Goal: Task Accomplishment & Management: Manage account settings

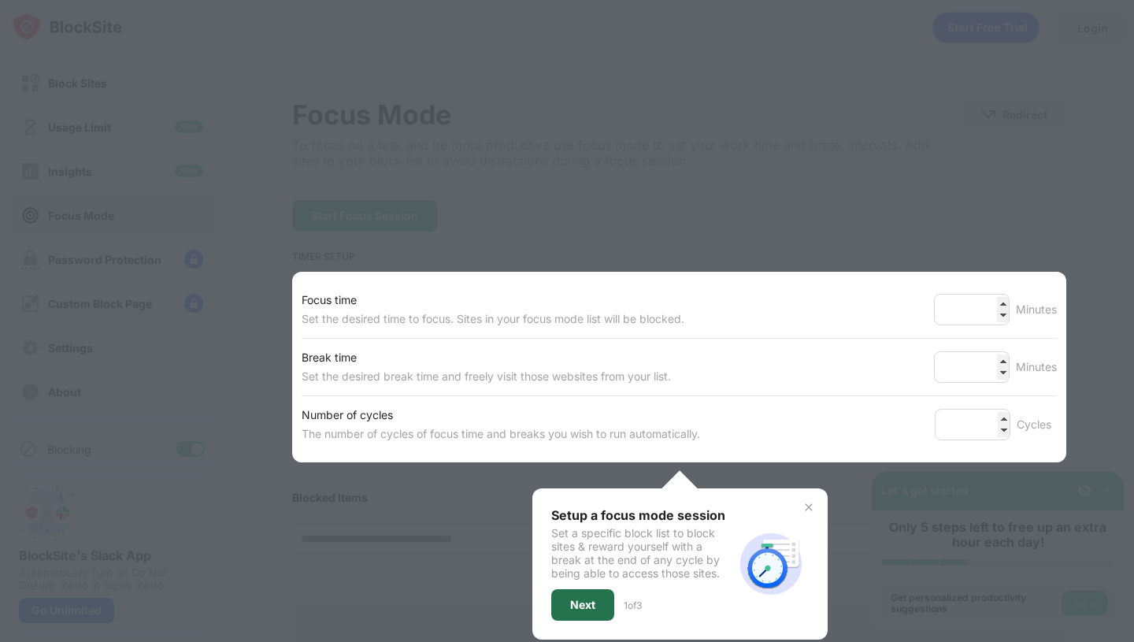
click at [588, 618] on div "Next" at bounding box center [582, 605] width 63 height 32
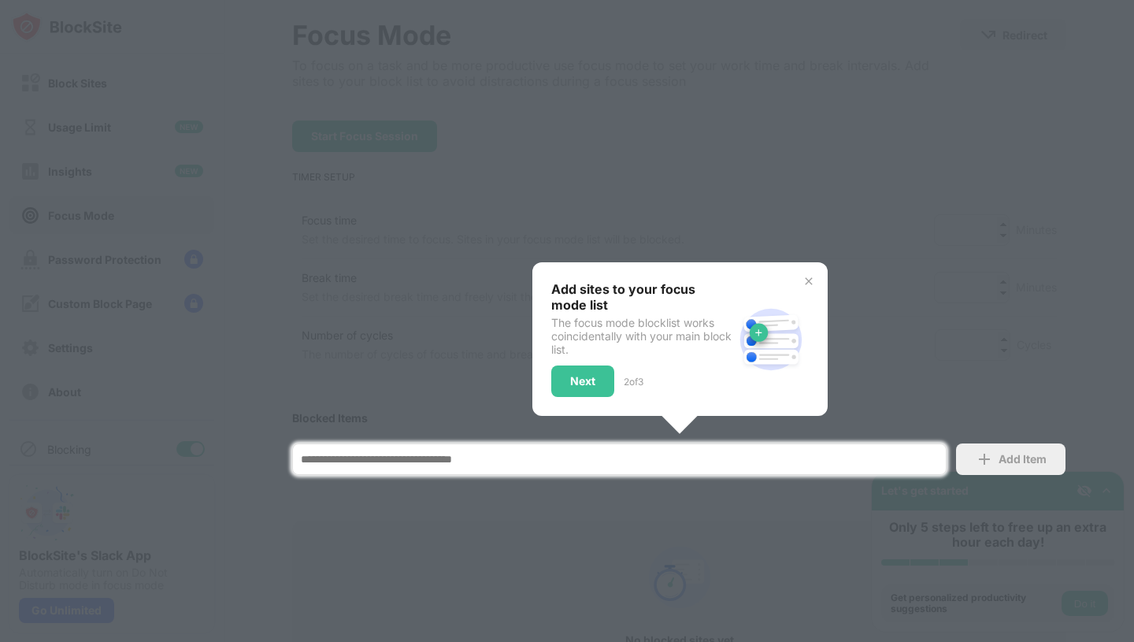
scroll to position [242, 0]
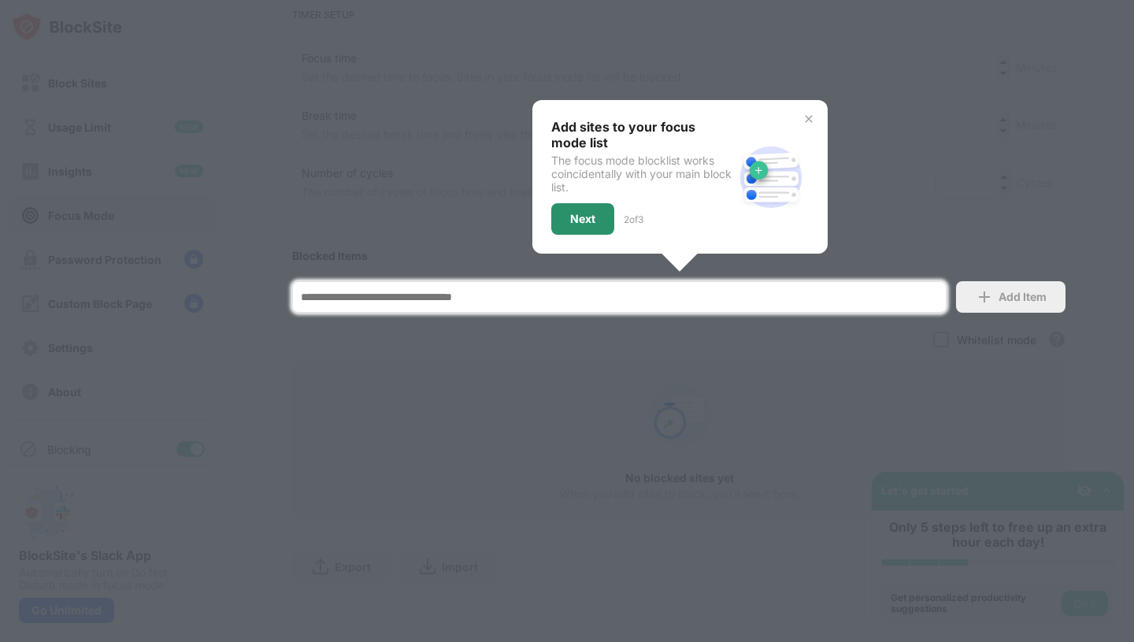
click at [592, 215] on div "Next" at bounding box center [582, 219] width 25 height 13
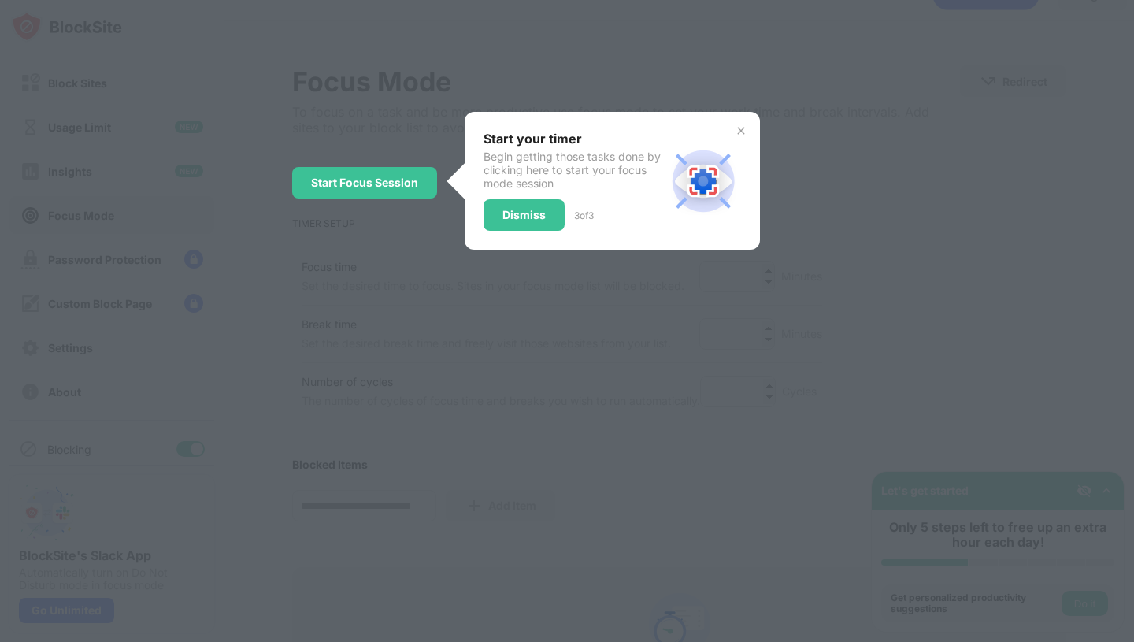
scroll to position [0, 0]
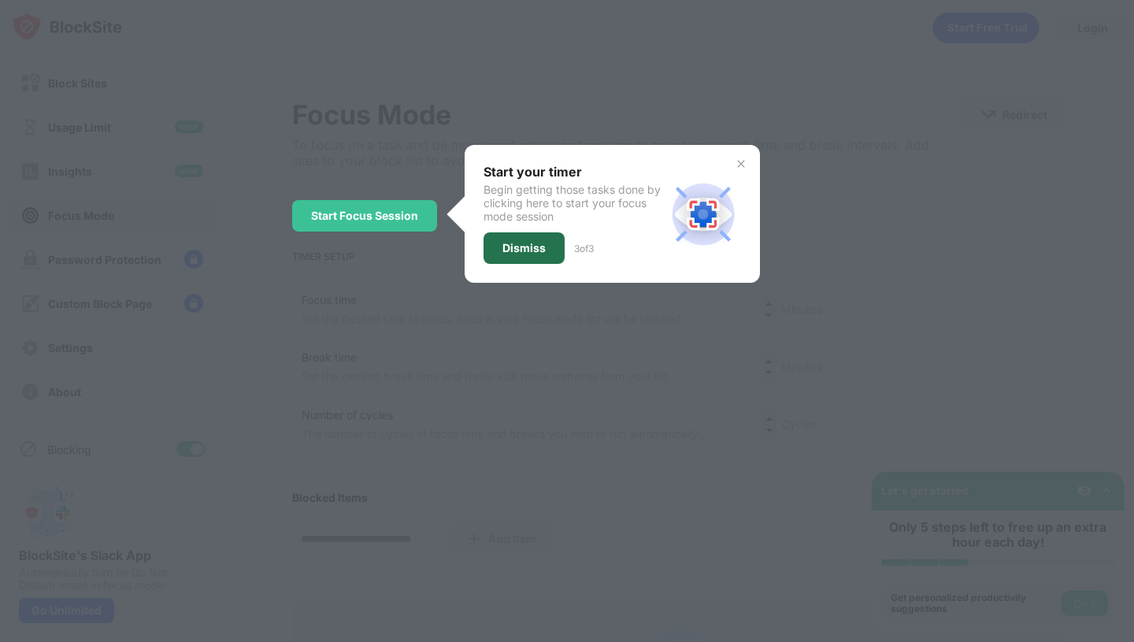
click at [534, 246] on div "Dismiss" at bounding box center [524, 248] width 43 height 13
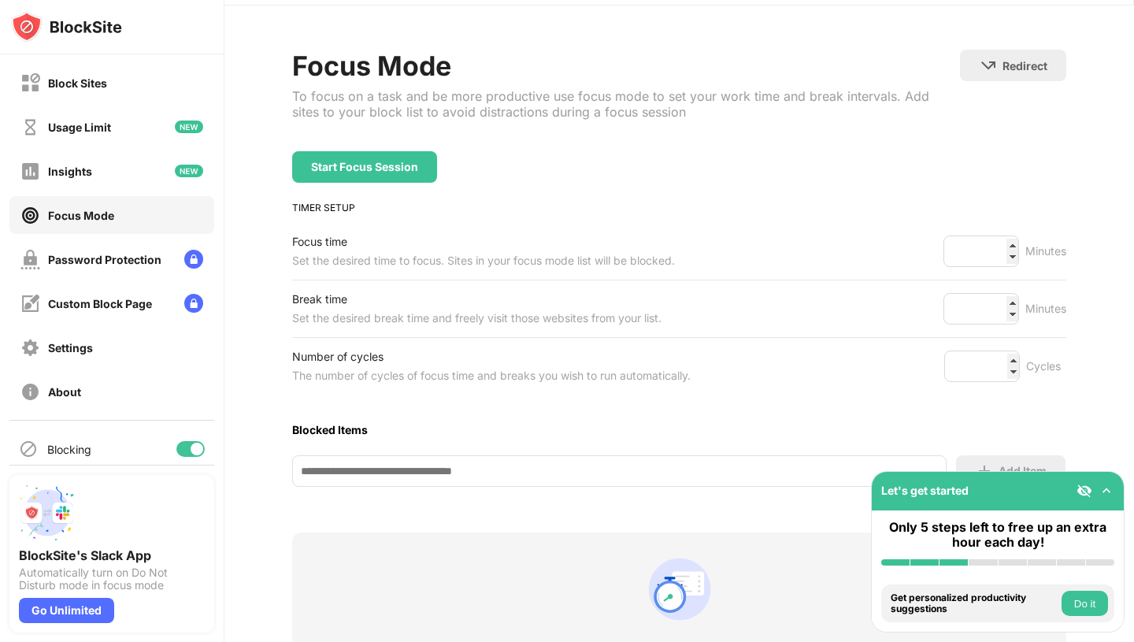
scroll to position [43, 0]
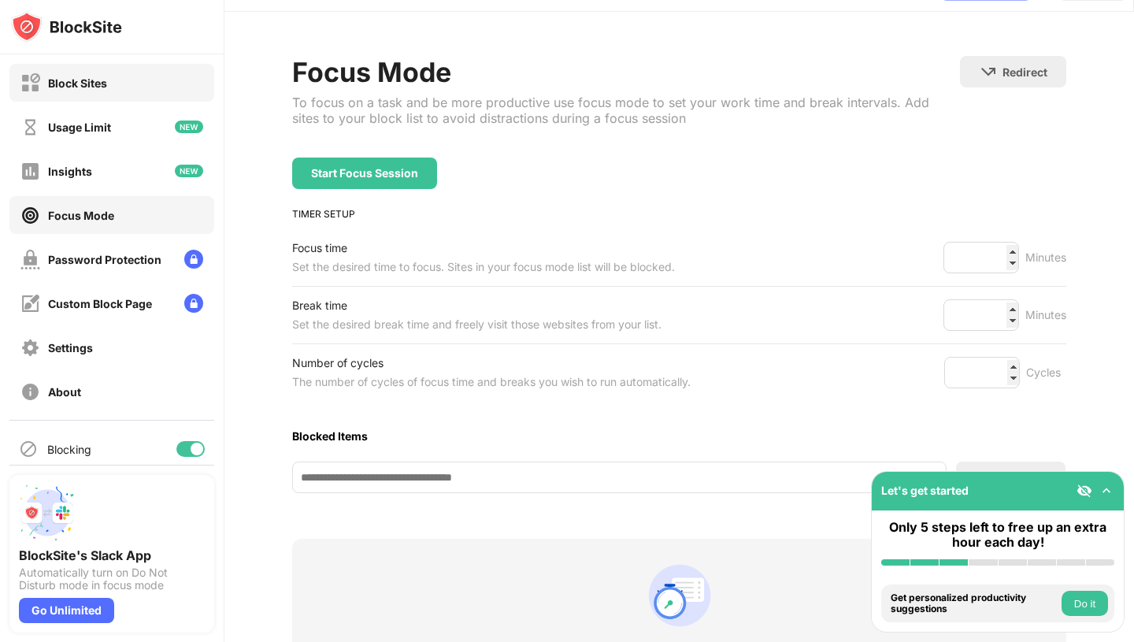
click at [126, 97] on div "Block Sites" at bounding box center [111, 83] width 205 height 38
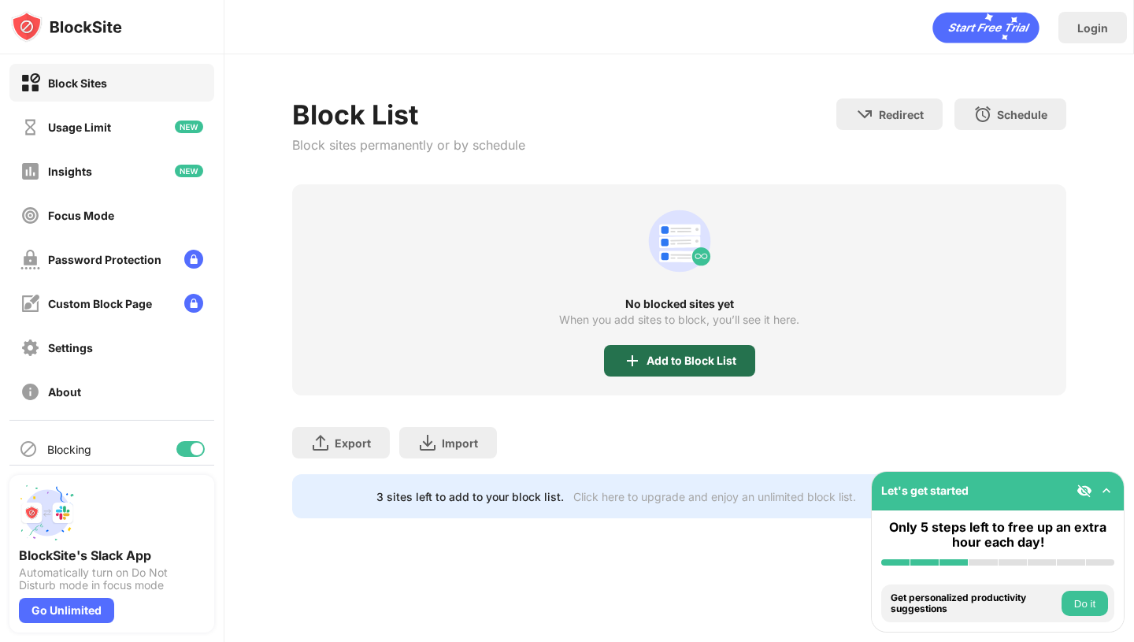
click at [658, 362] on div "Add to Block List" at bounding box center [692, 360] width 90 height 13
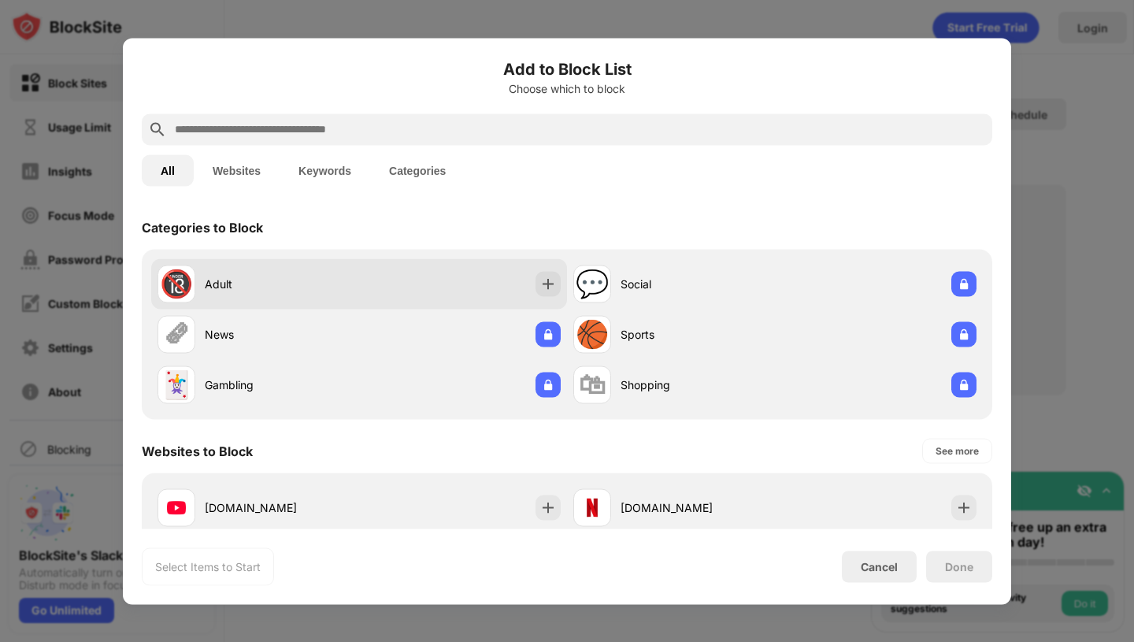
click at [536, 294] on div "🔞 Adult" at bounding box center [359, 283] width 416 height 50
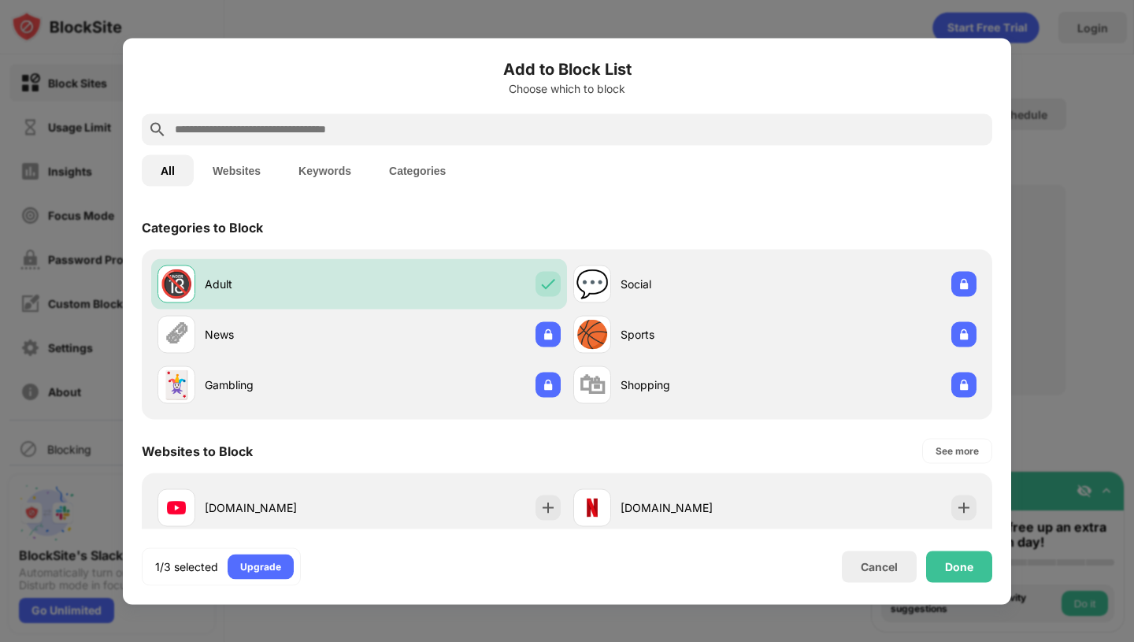
click at [444, 127] on input "text" at bounding box center [579, 129] width 813 height 19
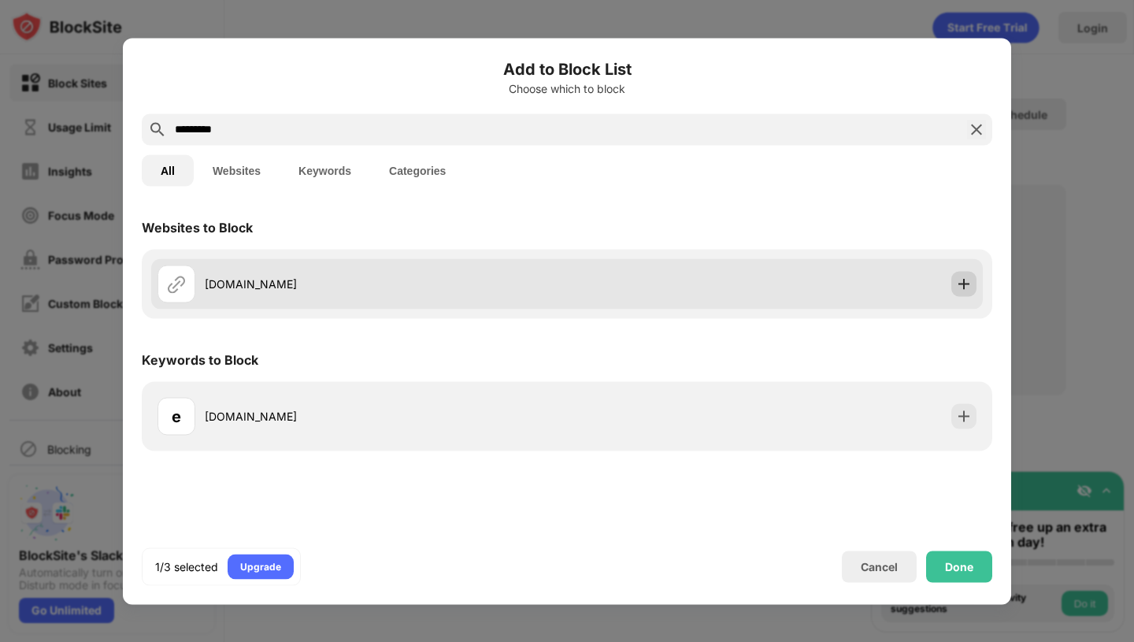
type input "*********"
click at [966, 285] on img at bounding box center [964, 284] width 16 height 16
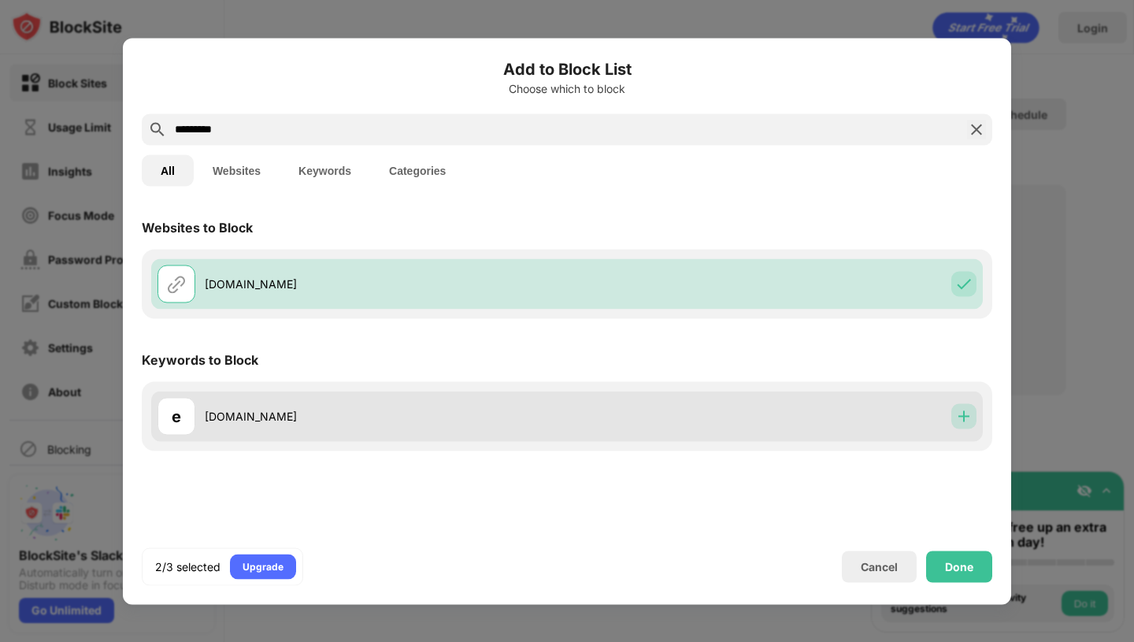
click at [966, 421] on img at bounding box center [964, 416] width 16 height 16
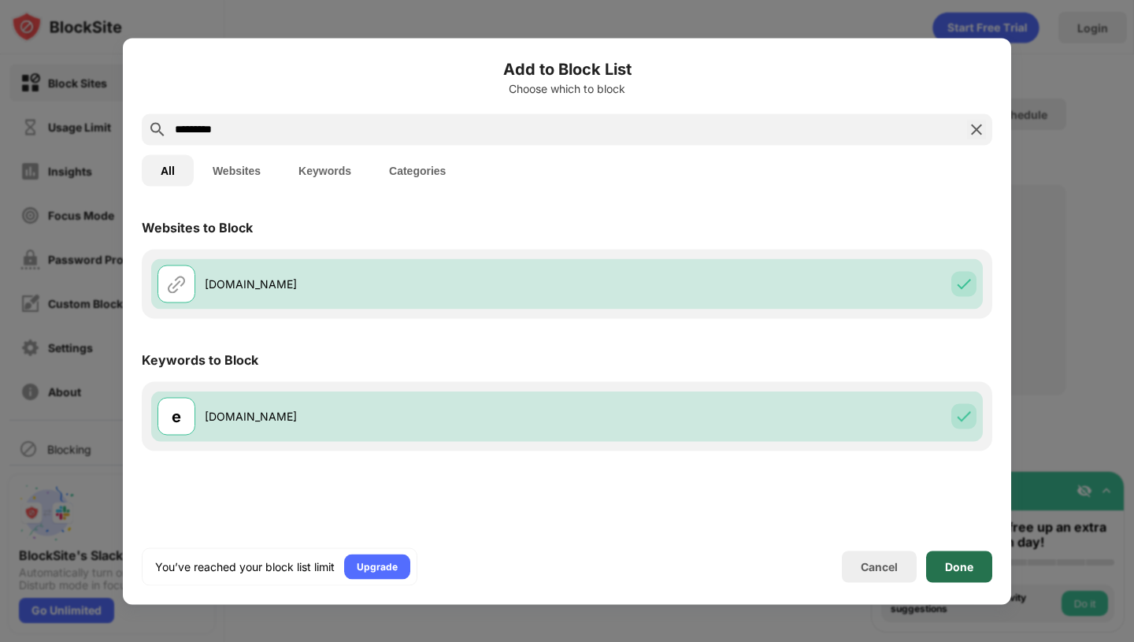
click at [960, 562] on div "Done" at bounding box center [959, 566] width 28 height 13
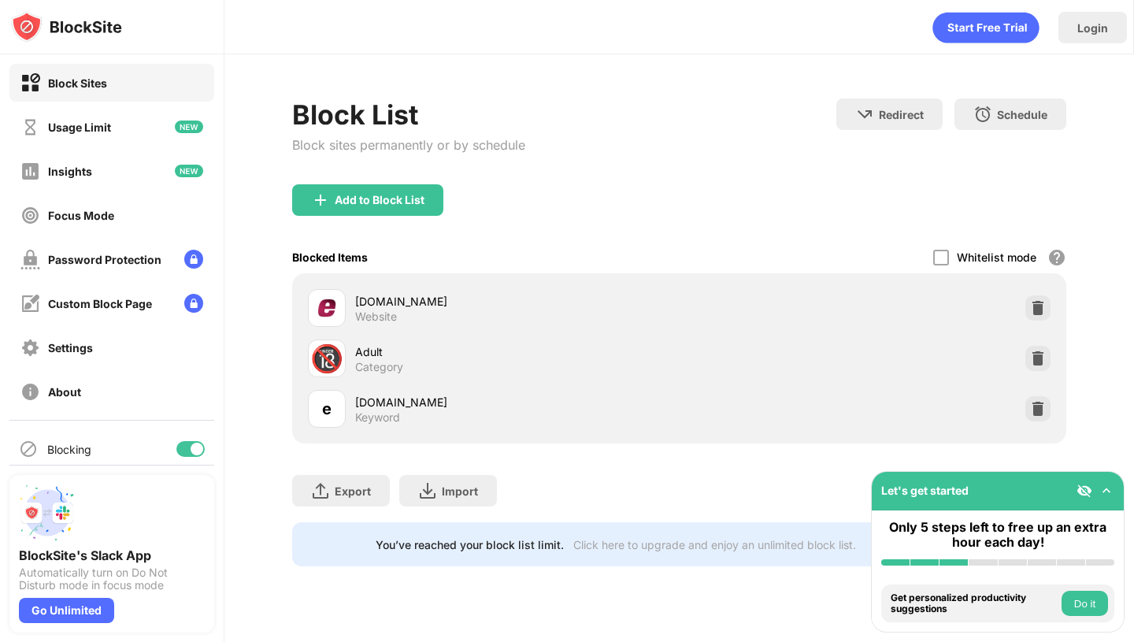
click at [1110, 489] on img at bounding box center [1107, 491] width 16 height 16
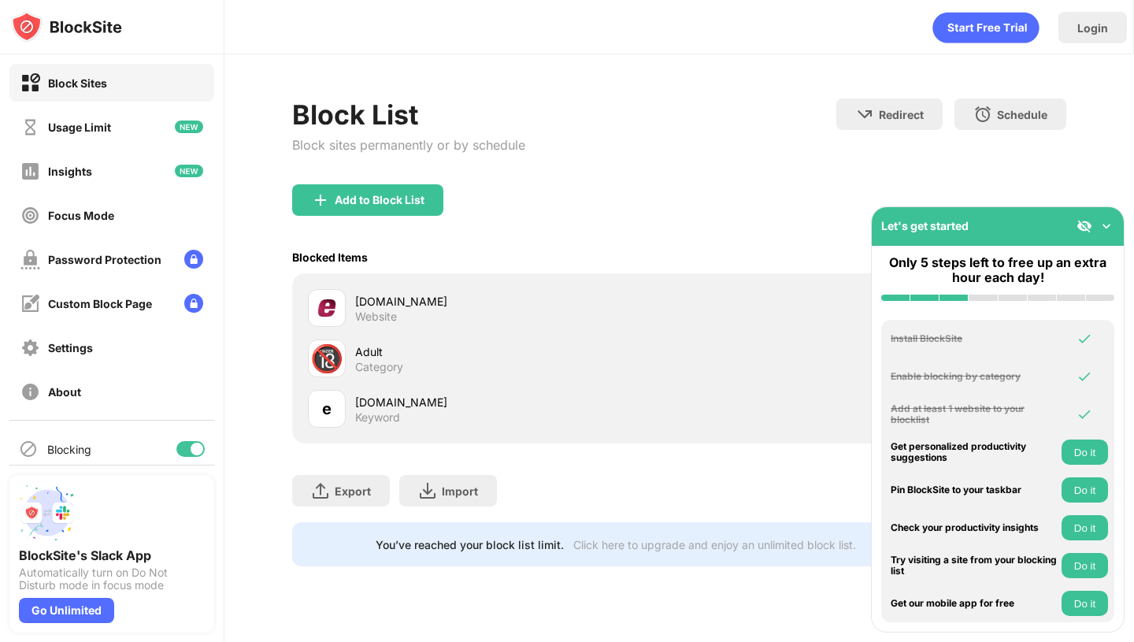
click at [1079, 487] on button "Do it" at bounding box center [1085, 489] width 46 height 25
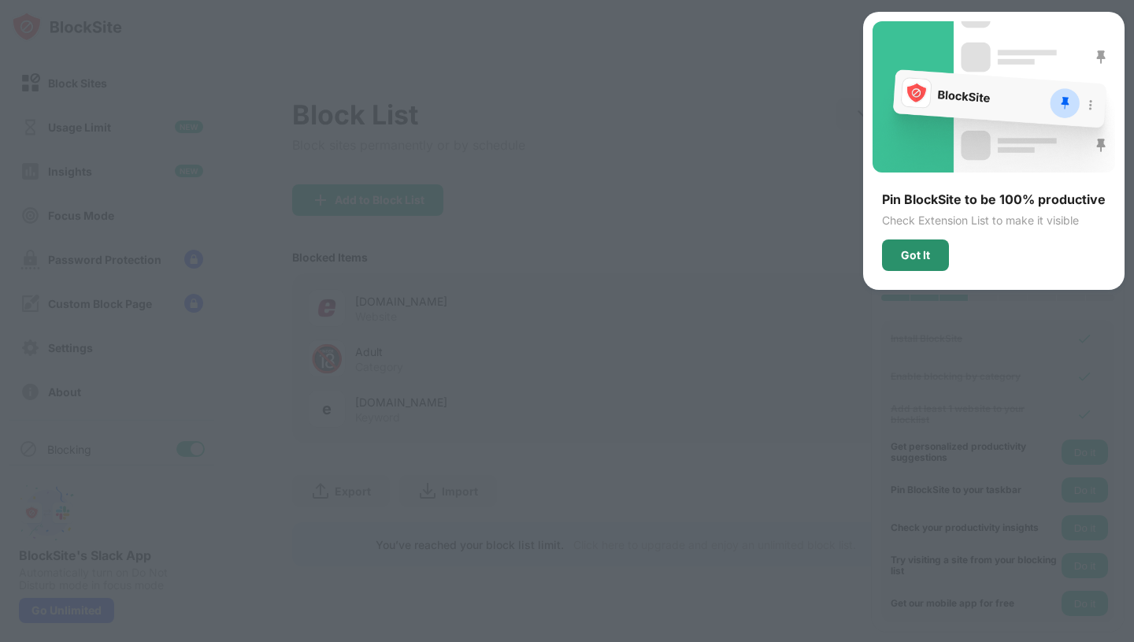
click at [934, 258] on div "Got It" at bounding box center [915, 255] width 67 height 32
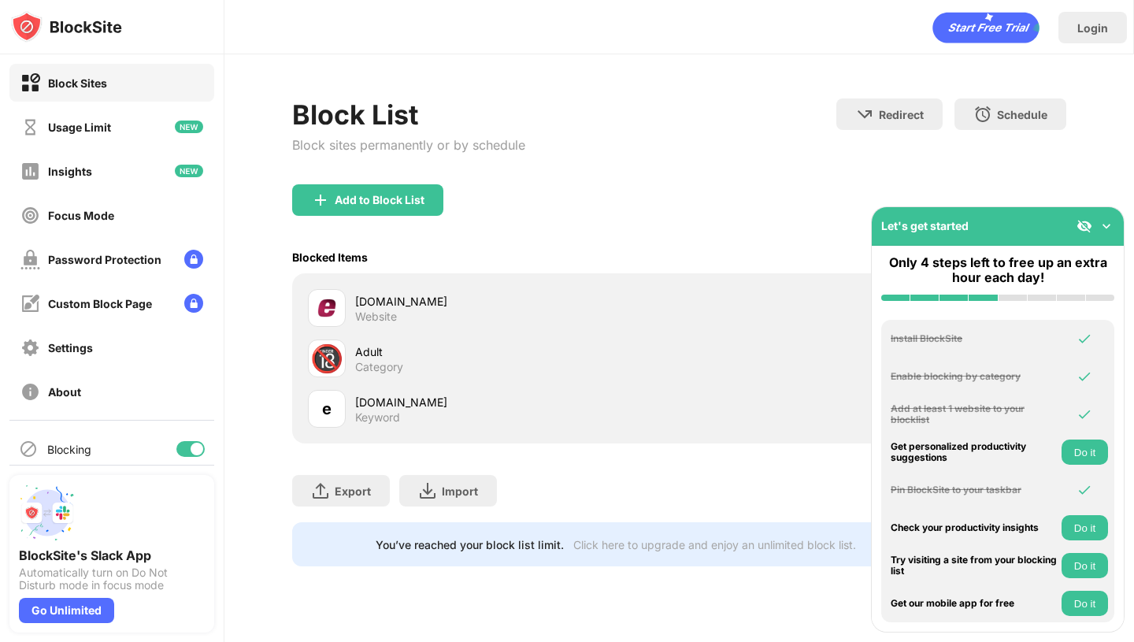
click at [1095, 563] on button "Do it" at bounding box center [1085, 565] width 46 height 25
click at [1107, 222] on img at bounding box center [1107, 226] width 16 height 16
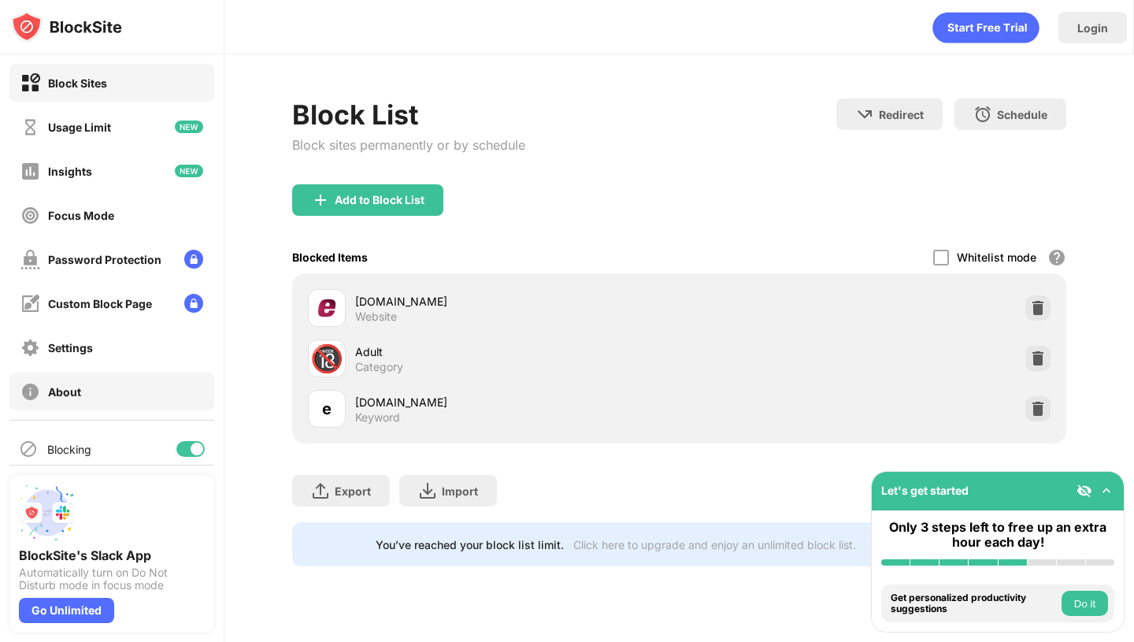
scroll to position [13, 0]
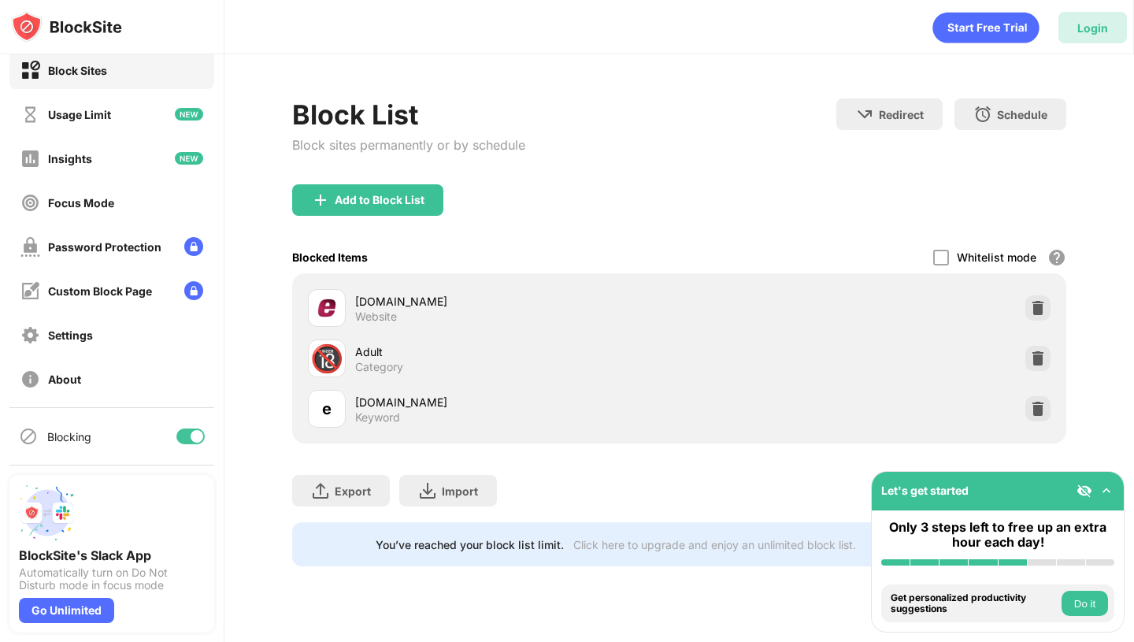
click at [1087, 32] on div "Login" at bounding box center [1093, 27] width 31 height 13
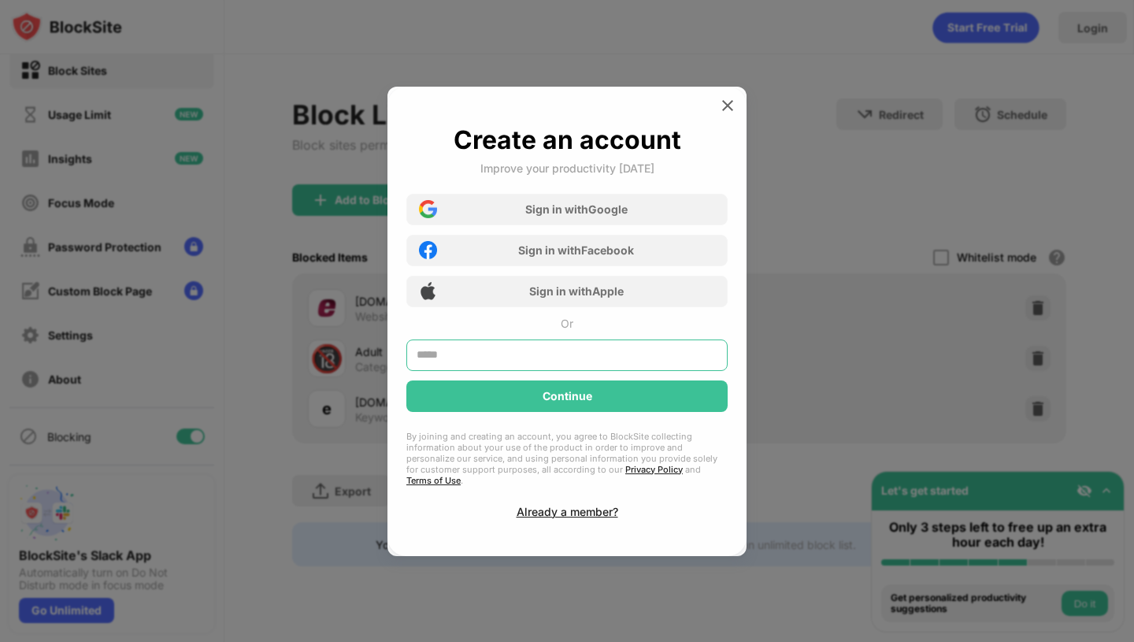
click at [577, 354] on input "text" at bounding box center [566, 355] width 321 height 32
type input "*"
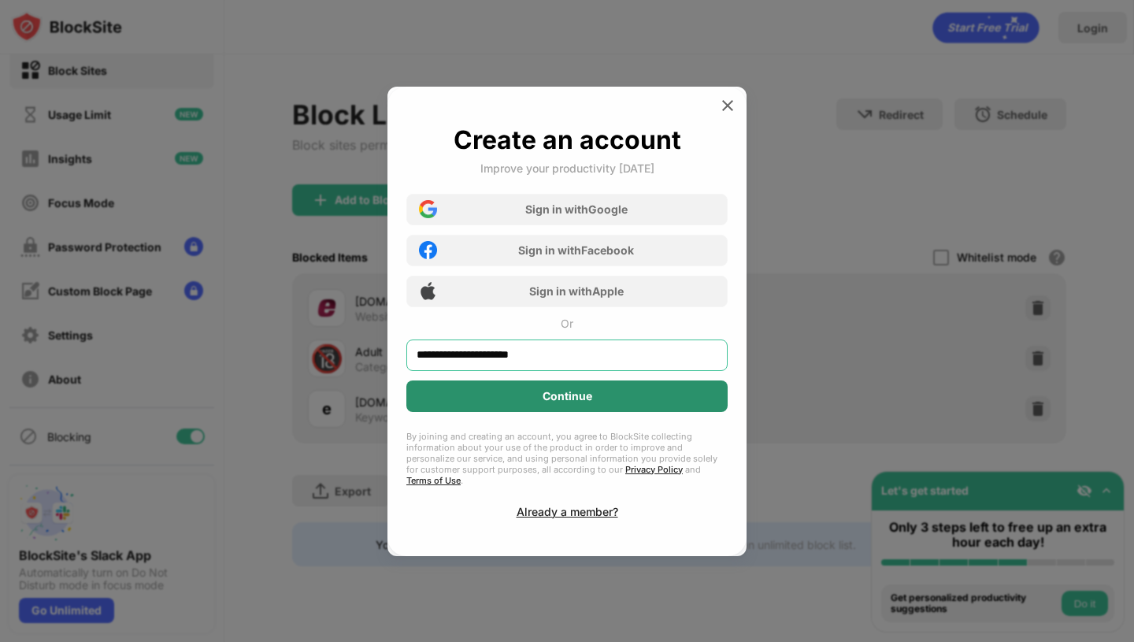
type input "**********"
click at [572, 403] on div "Continue" at bounding box center [568, 396] width 50 height 13
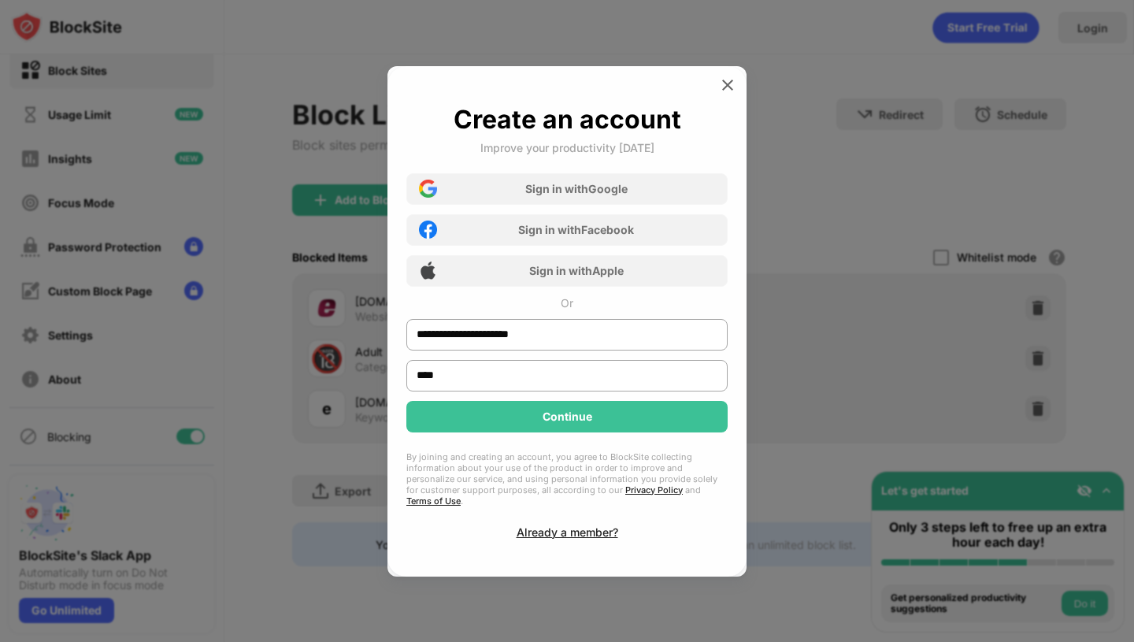
type input "****"
click at [532, 439] on div "**********" at bounding box center [566, 321] width 321 height 435
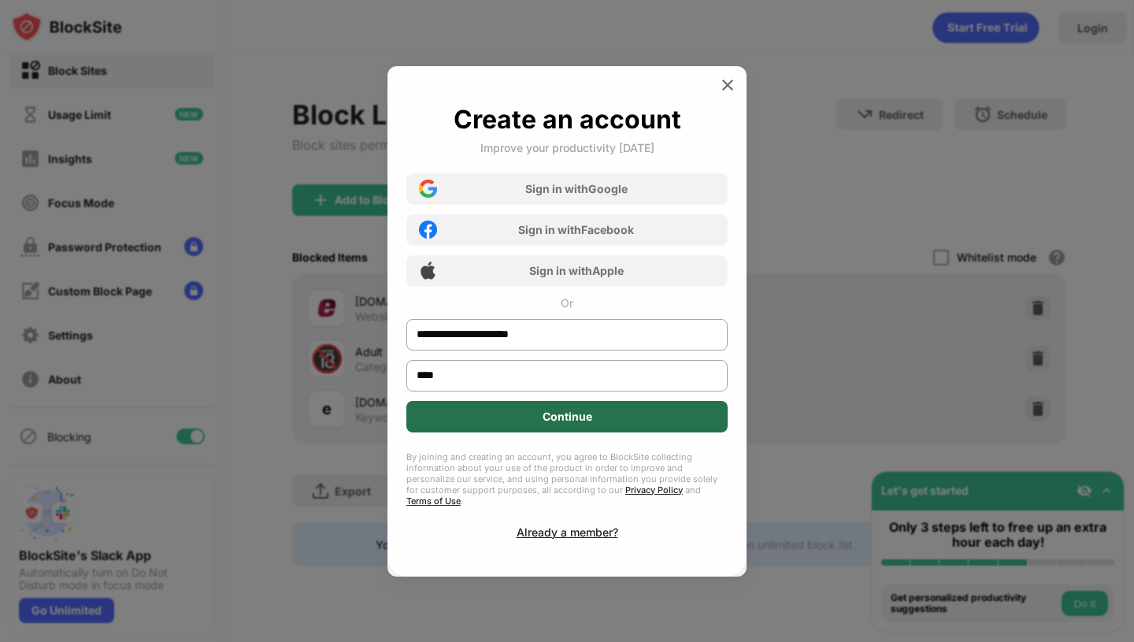
click at [514, 418] on div "Continue" at bounding box center [566, 417] width 321 height 32
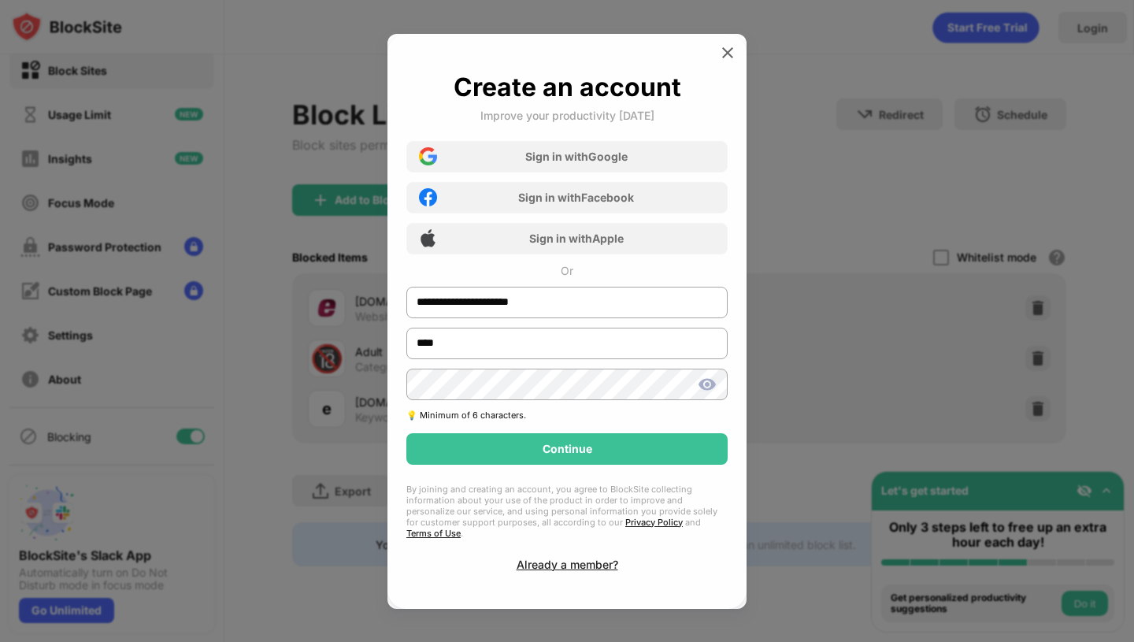
click at [561, 454] on div "Continue" at bounding box center [568, 449] width 50 height 13
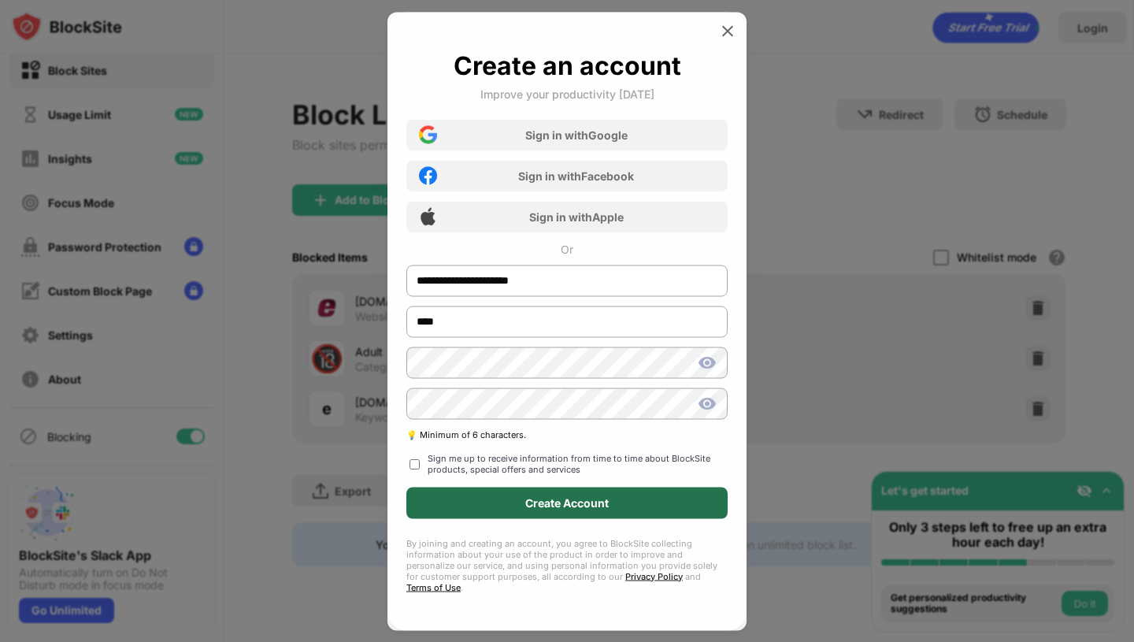
click at [499, 512] on div "Create Account" at bounding box center [566, 503] width 321 height 32
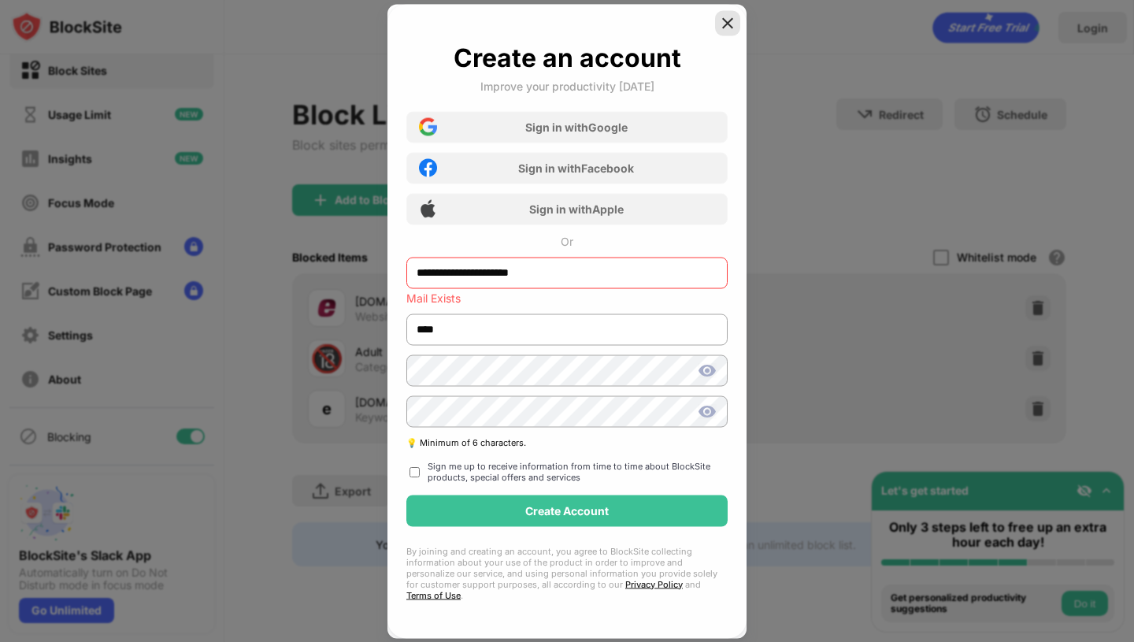
click at [726, 24] on img at bounding box center [728, 23] width 16 height 16
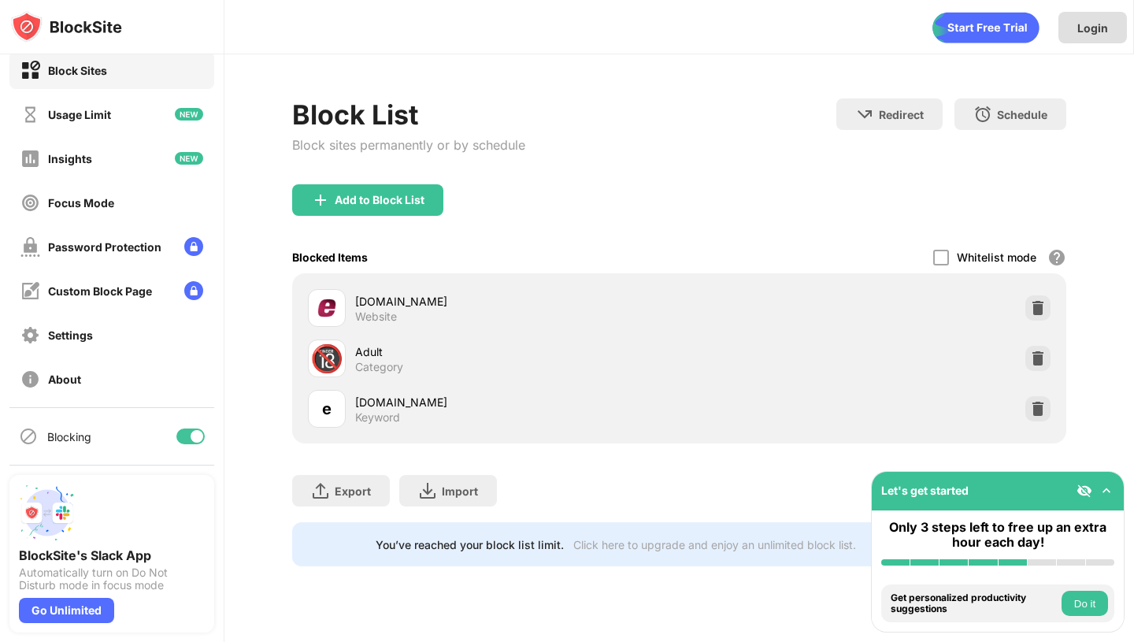
click at [1106, 28] on div "Login" at bounding box center [1093, 27] width 31 height 13
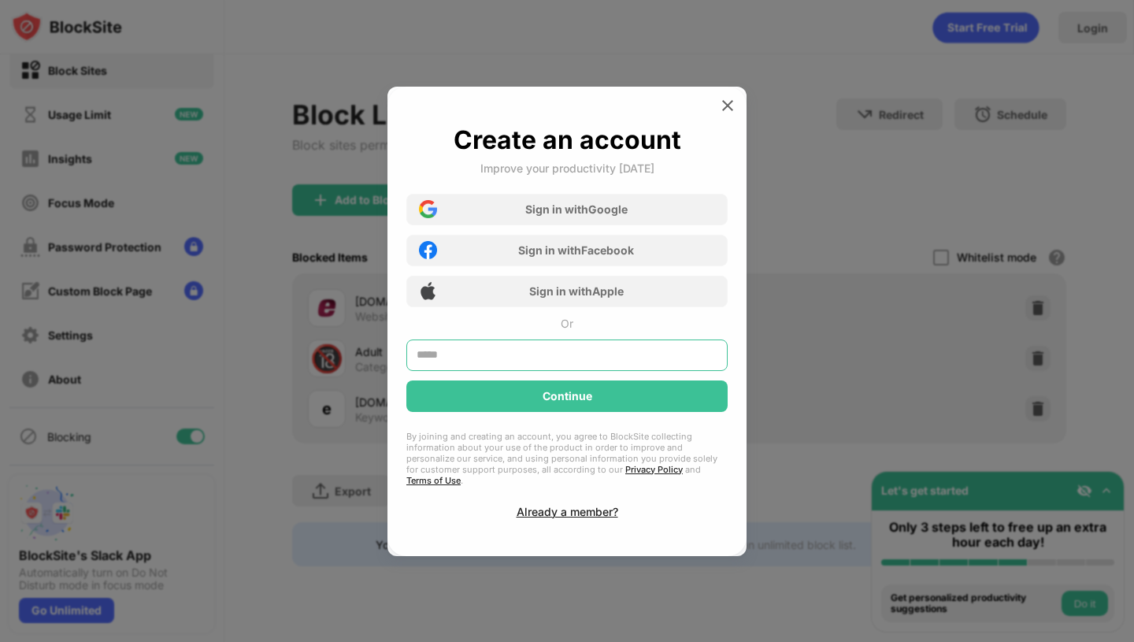
click at [506, 369] on input "text" at bounding box center [566, 355] width 321 height 32
click at [540, 514] on div "Create an account Improve your productivity [DATE] Sign in with Google Sign in …" at bounding box center [567, 321] width 359 height 469
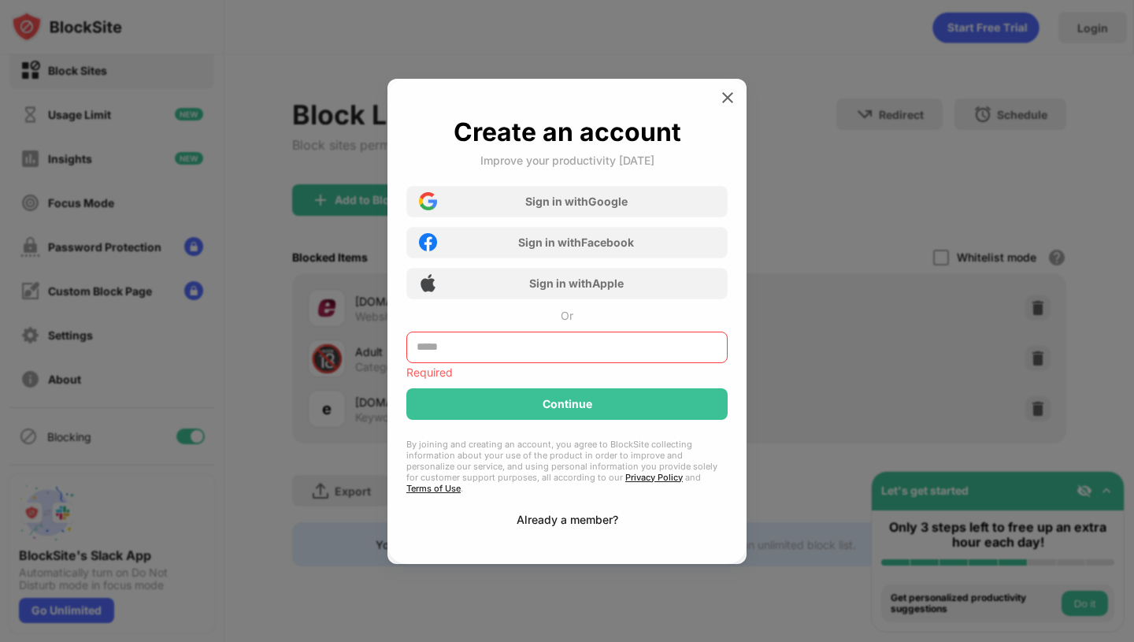
click at [532, 513] on div "Already a member?" at bounding box center [568, 519] width 102 height 13
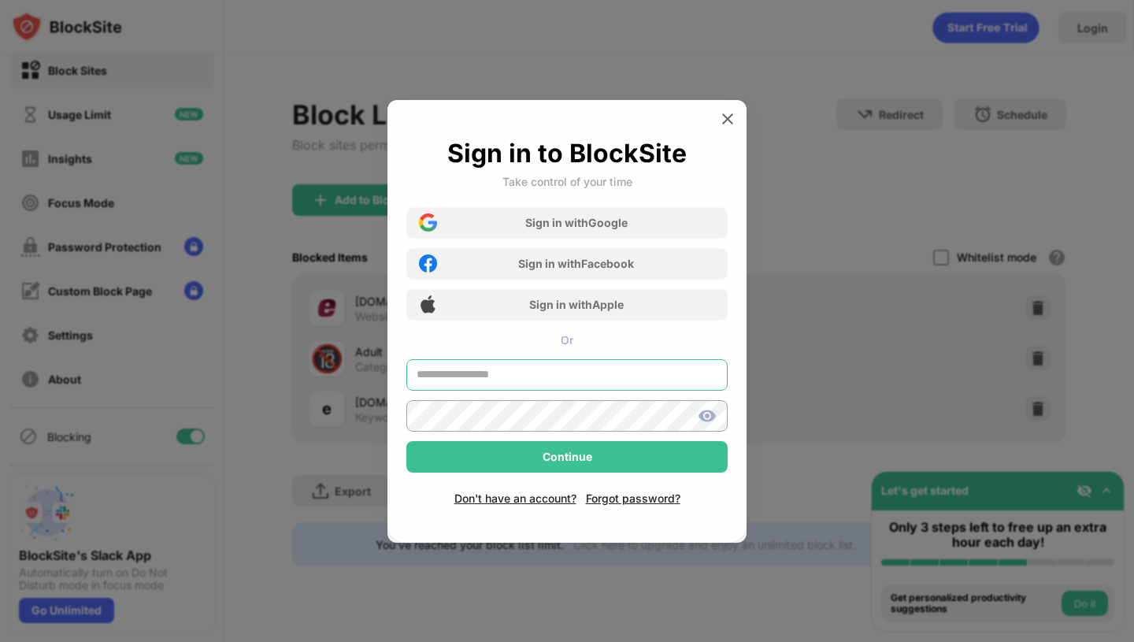
click at [484, 384] on input "text" at bounding box center [566, 375] width 321 height 32
type input "**********"
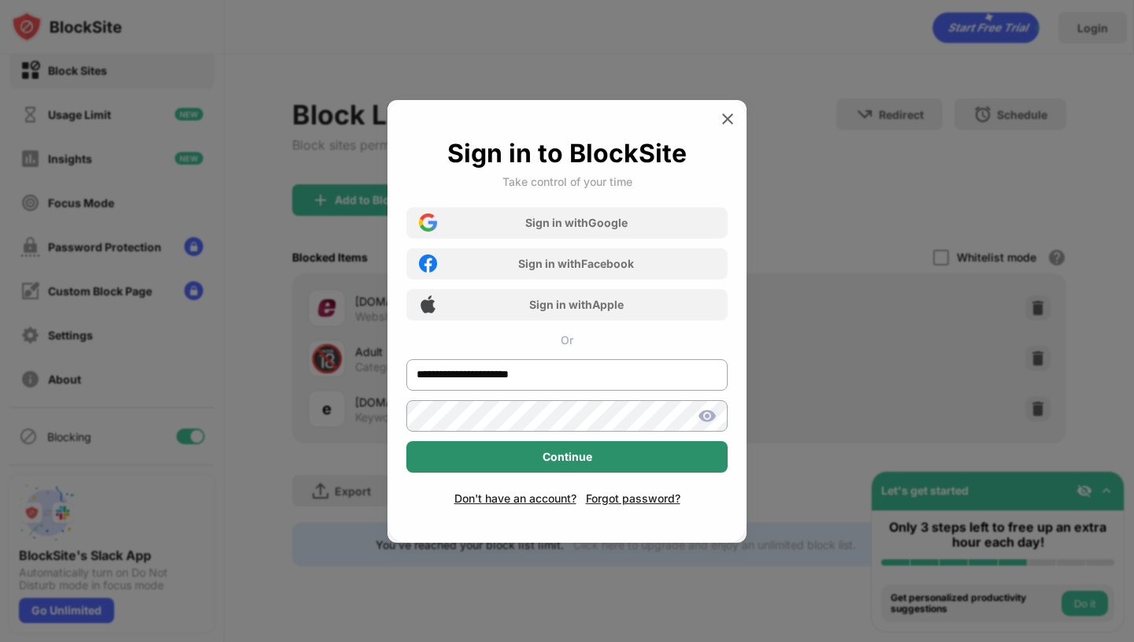
click at [482, 455] on div "Continue" at bounding box center [566, 457] width 321 height 32
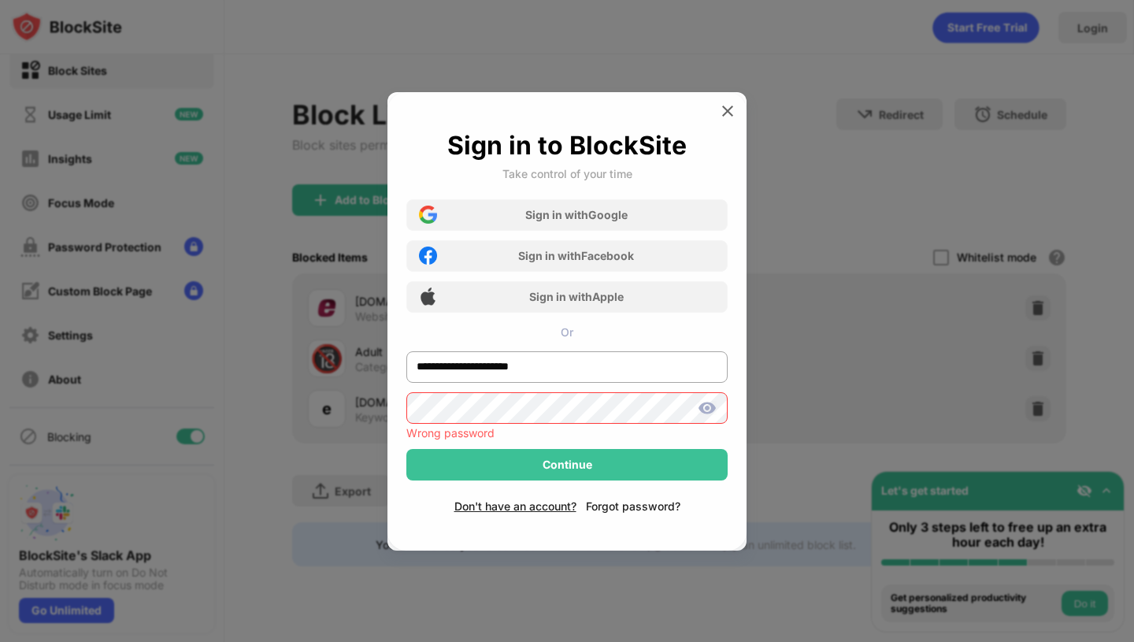
click at [614, 506] on div "Forgot password?" at bounding box center [633, 505] width 95 height 13
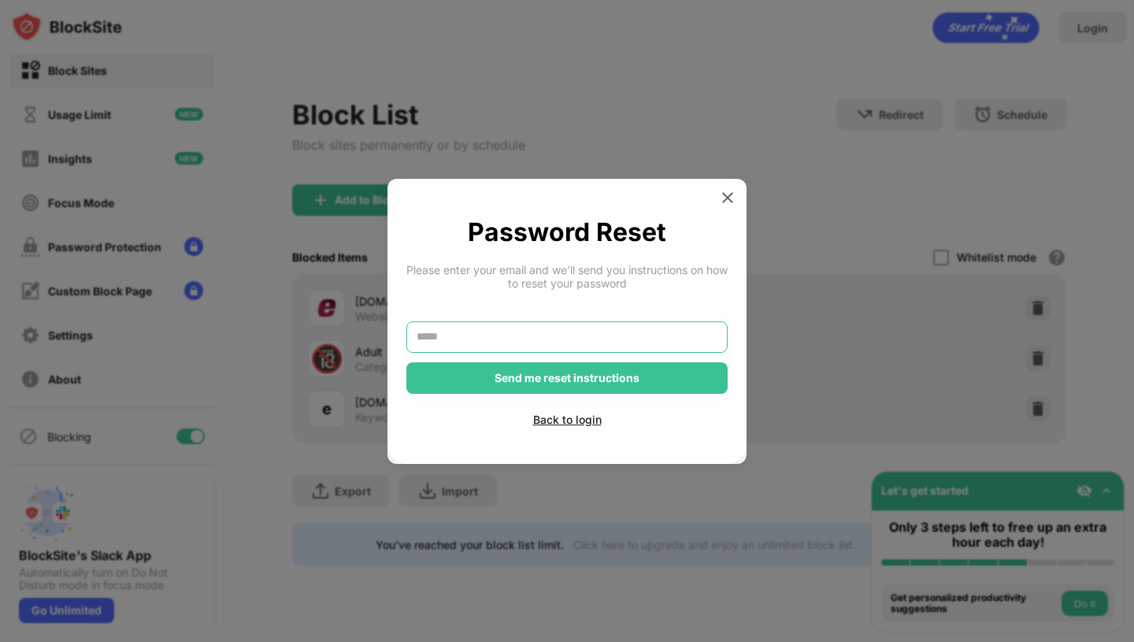
click at [482, 336] on input "text" at bounding box center [566, 337] width 321 height 32
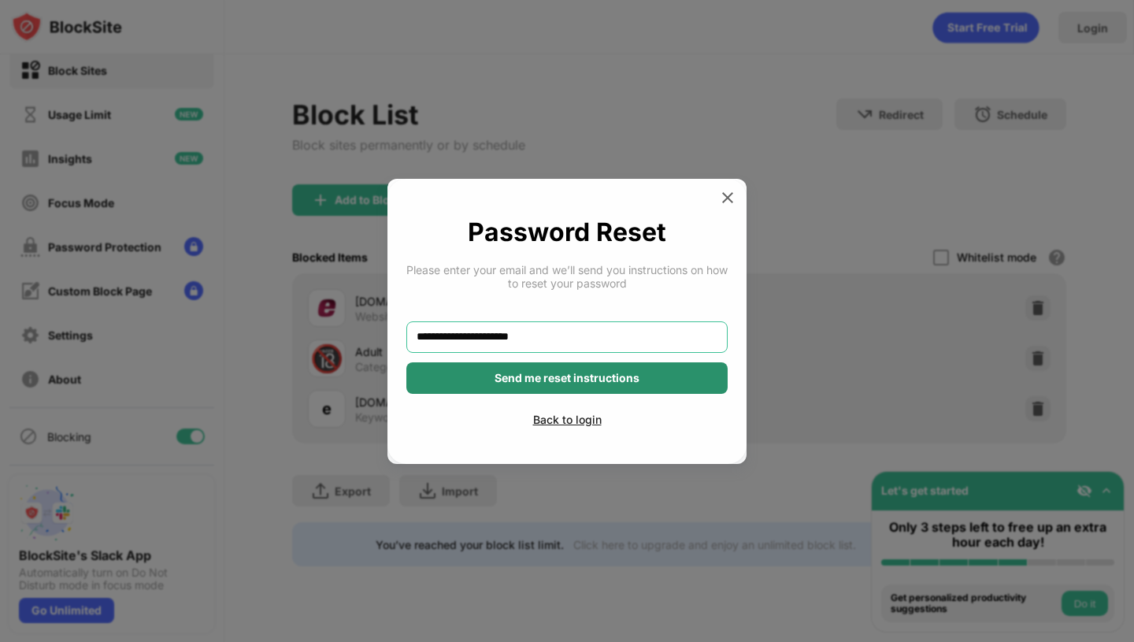
type input "**********"
click at [500, 377] on div "Send me reset instructions" at bounding box center [567, 378] width 145 height 13
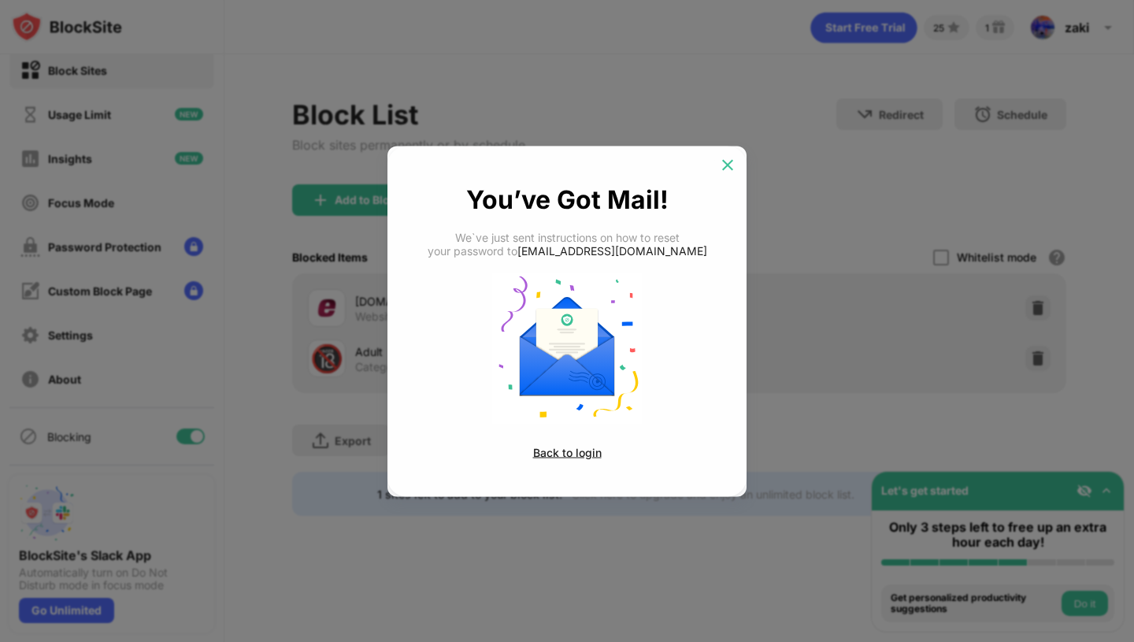
click at [723, 166] on img at bounding box center [728, 165] width 16 height 16
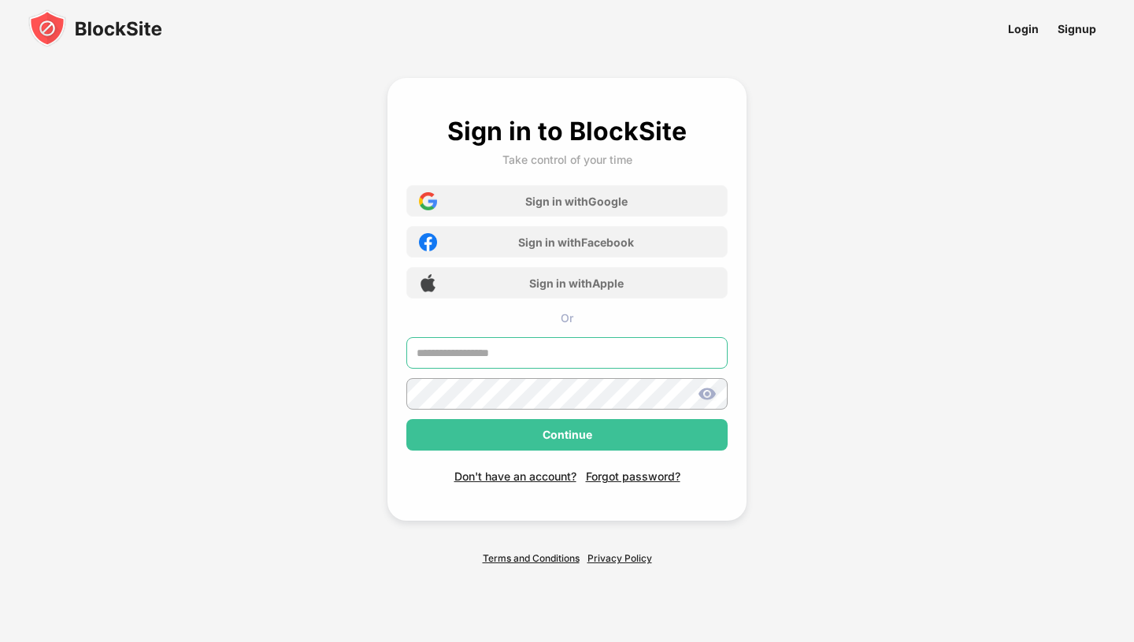
click at [522, 352] on input "text" at bounding box center [566, 353] width 321 height 32
type input "**********"
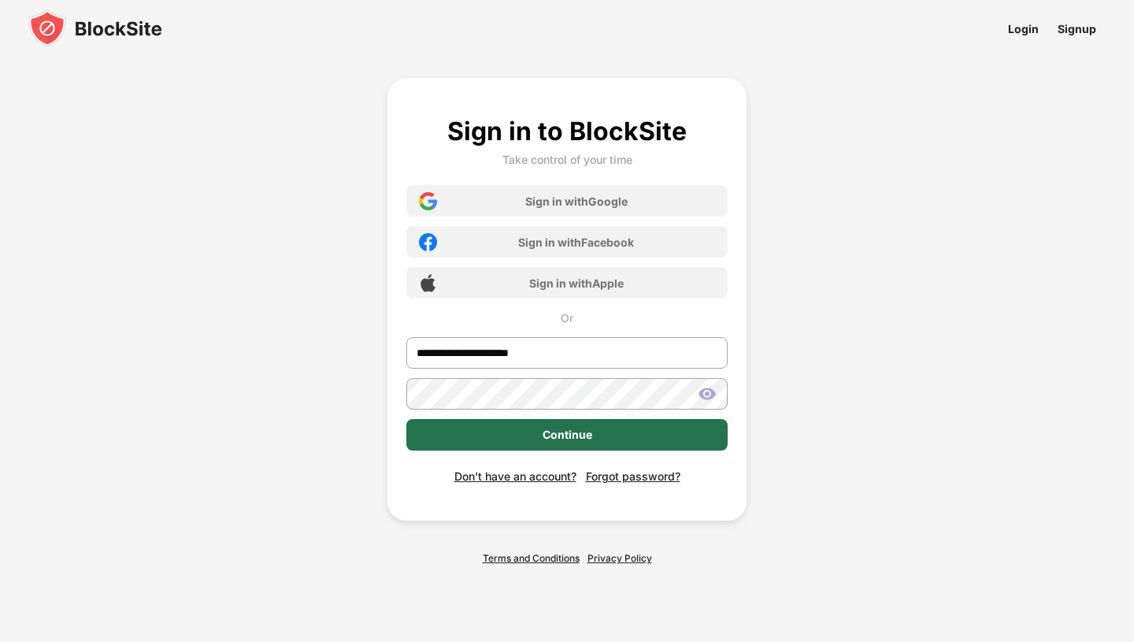
click at [554, 430] on div "Continue" at bounding box center [568, 434] width 50 height 13
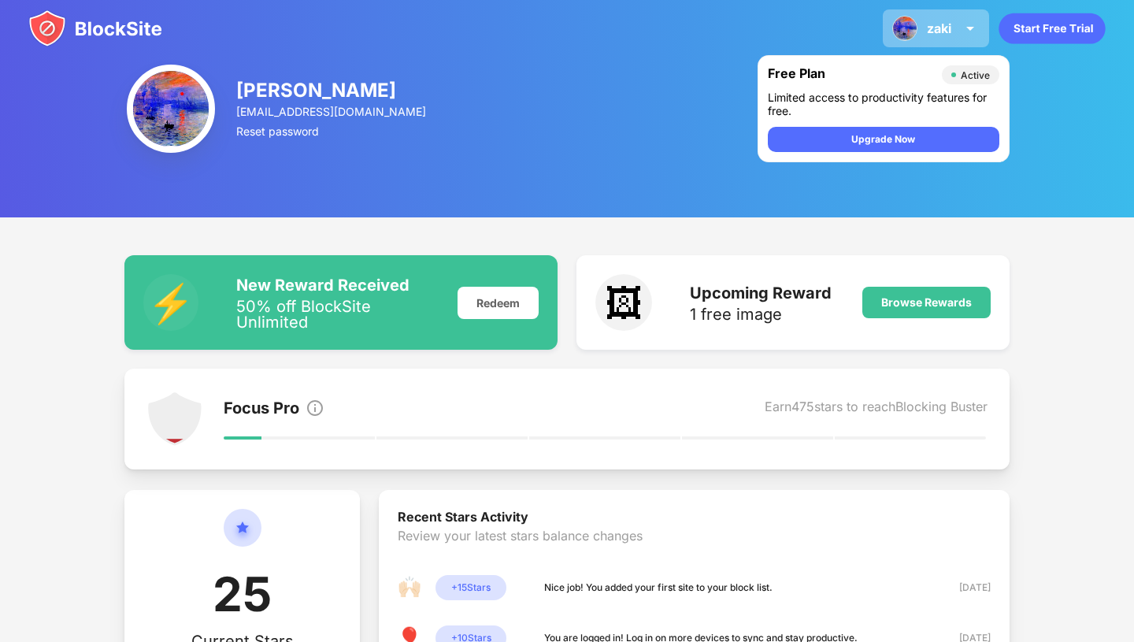
click at [930, 14] on div "zaki zaki hutchings View Account Insights Premium Rewards Settings Support Log …" at bounding box center [936, 28] width 106 height 38
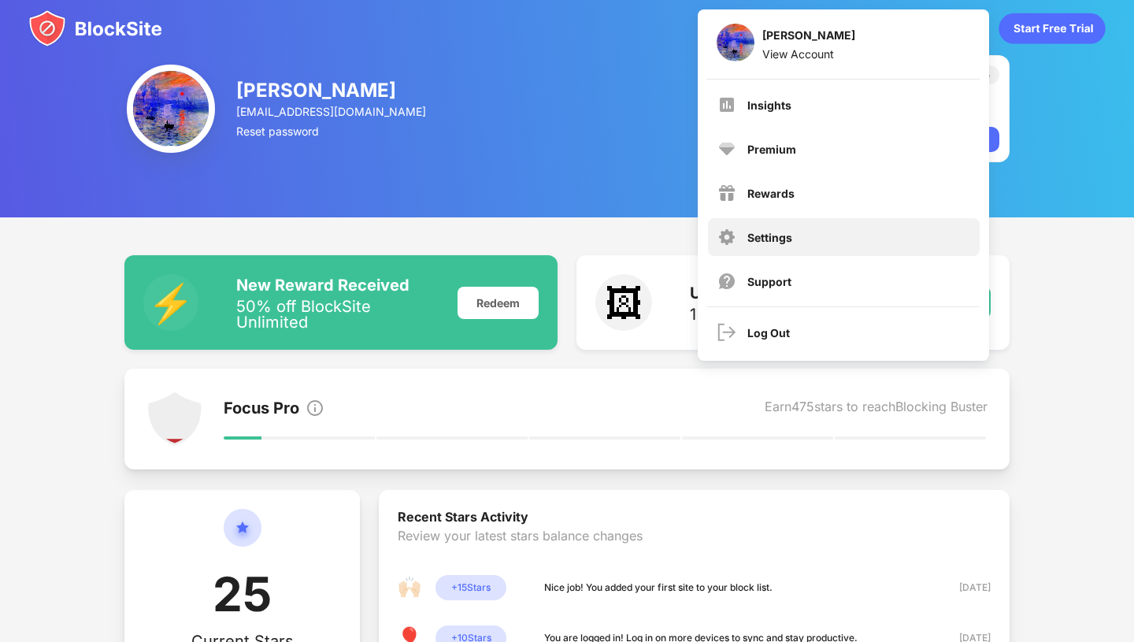
click at [774, 239] on div "Settings" at bounding box center [770, 237] width 45 height 13
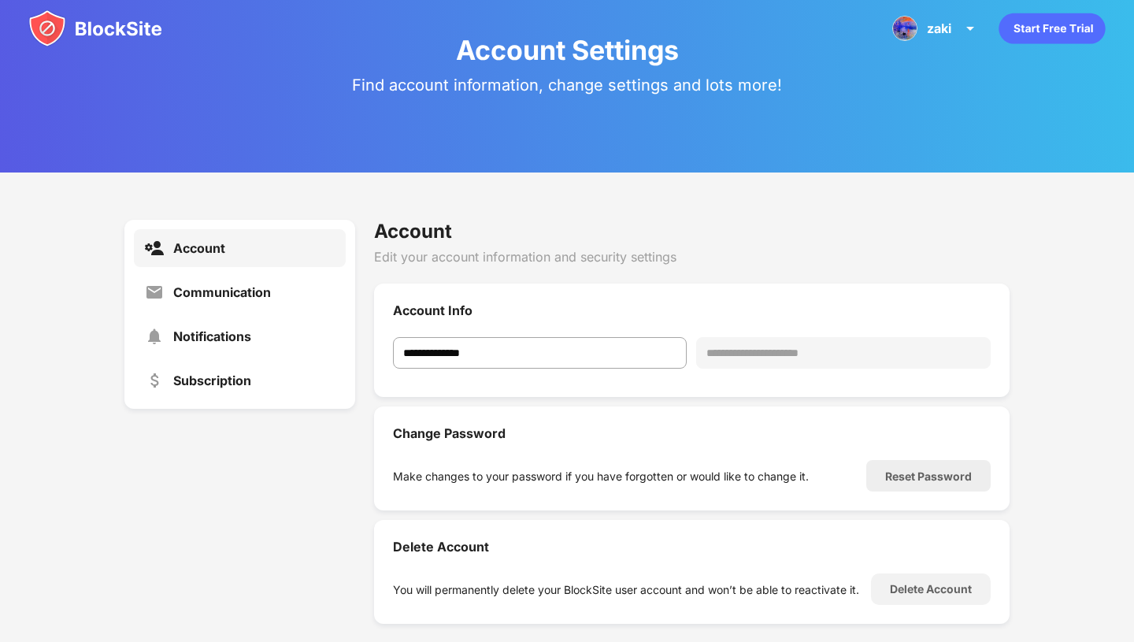
scroll to position [74, 0]
